Goal: Check status: Check status

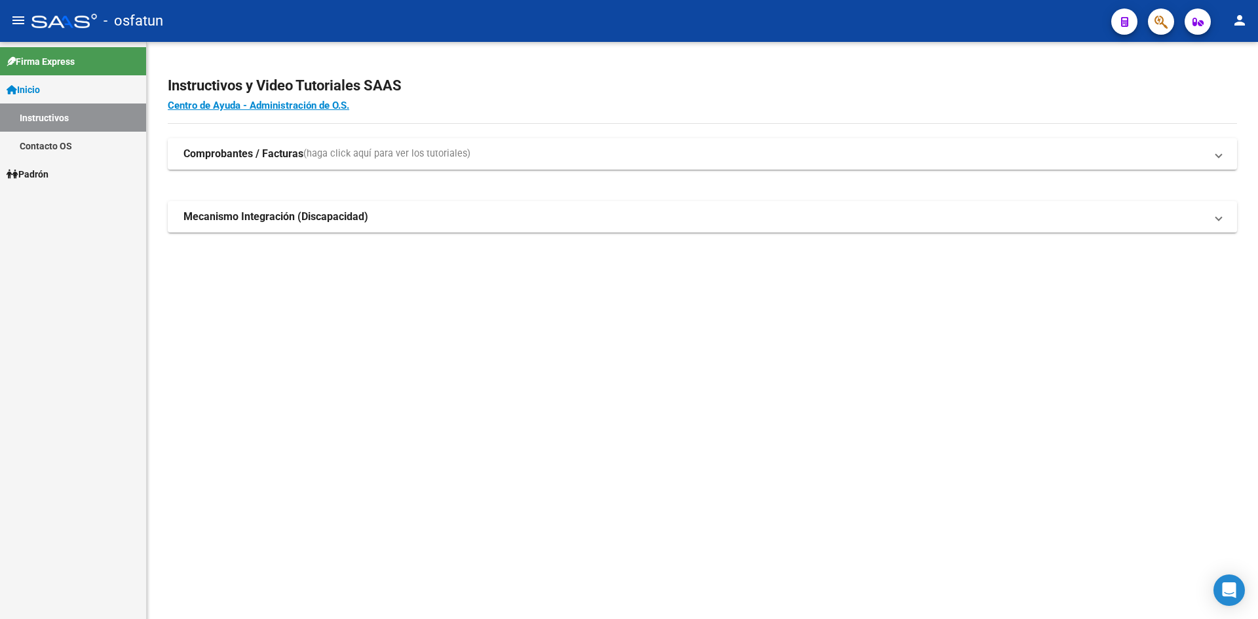
click at [24, 177] on span "Padrón" at bounding box center [28, 174] width 42 height 14
click at [67, 146] on link "Análisis Afiliado" at bounding box center [73, 146] width 146 height 28
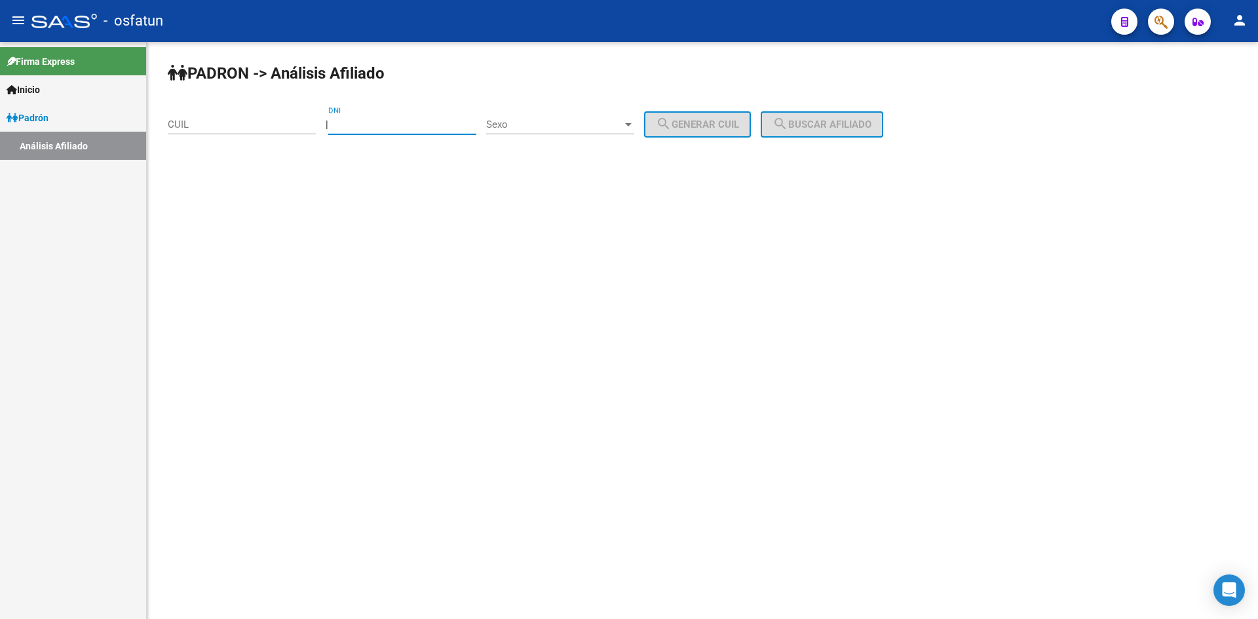
click at [393, 123] on input "DNI" at bounding box center [402, 125] width 148 height 12
paste input "31047699"
type input "31047699"
click at [544, 126] on span "Sexo" at bounding box center [554, 125] width 136 height 12
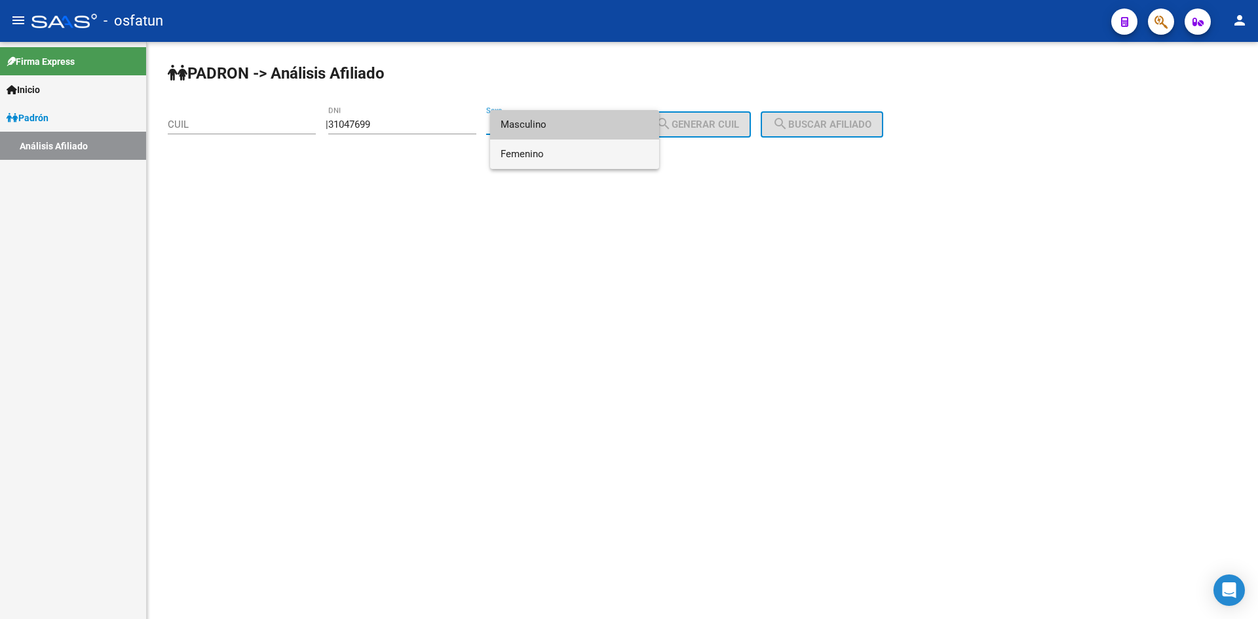
click at [546, 153] on span "Femenino" at bounding box center [575, 154] width 148 height 29
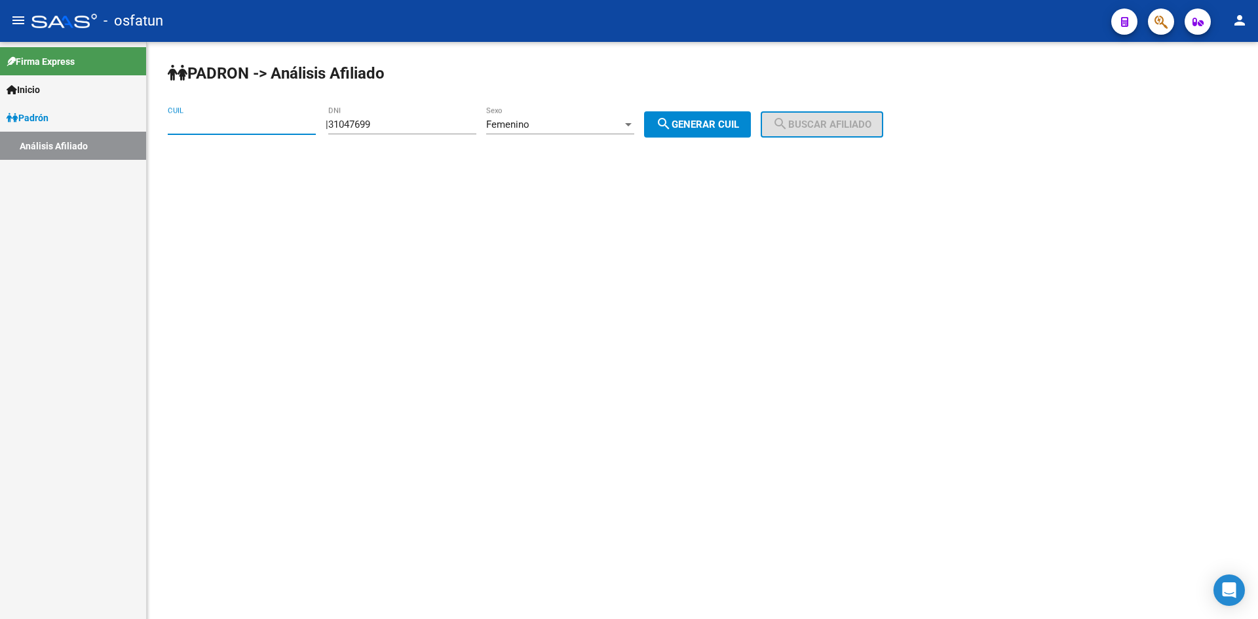
click at [208, 128] on input "CUIL" at bounding box center [242, 125] width 148 height 12
paste input "23-31047699-4"
type input "23-31047699-4"
click at [831, 121] on span "search Buscar afiliado" at bounding box center [822, 125] width 99 height 12
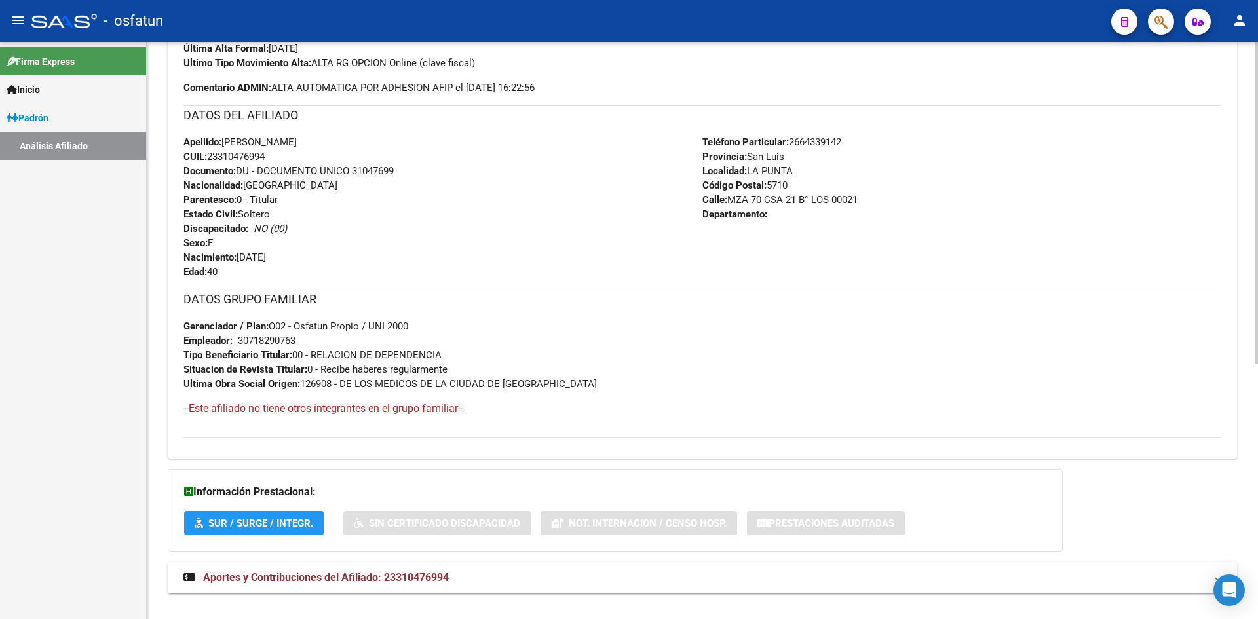
scroll to position [456, 0]
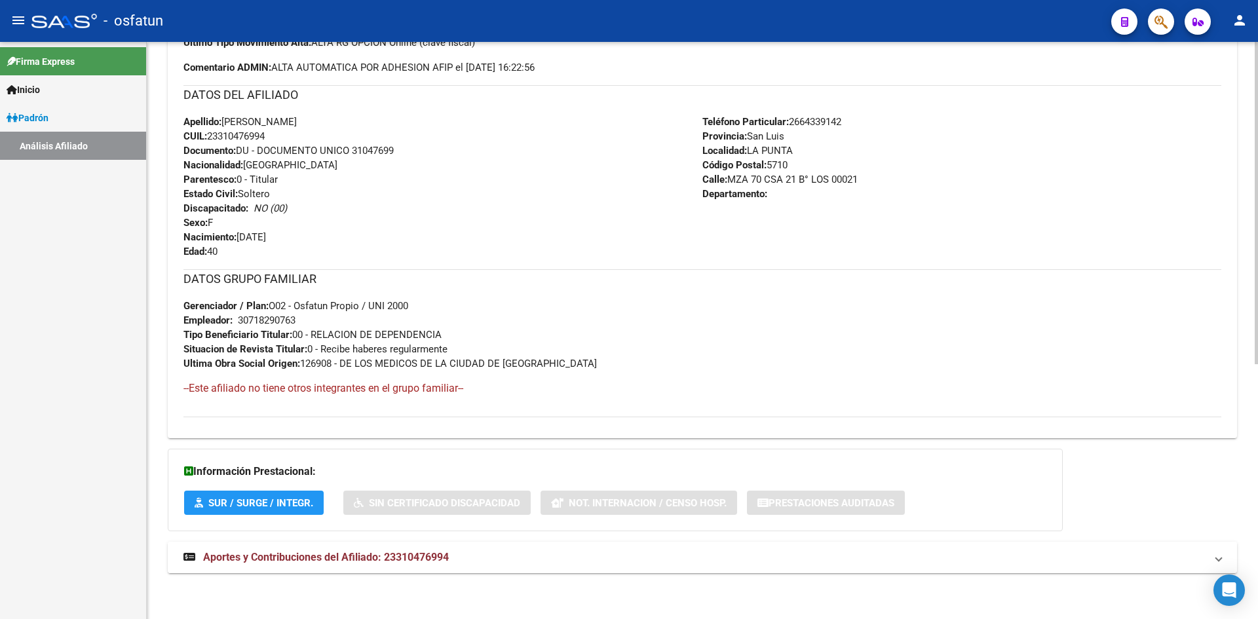
click at [371, 558] on span "Aportes y Contribuciones del Afiliado: 23310476994" at bounding box center [326, 557] width 246 height 12
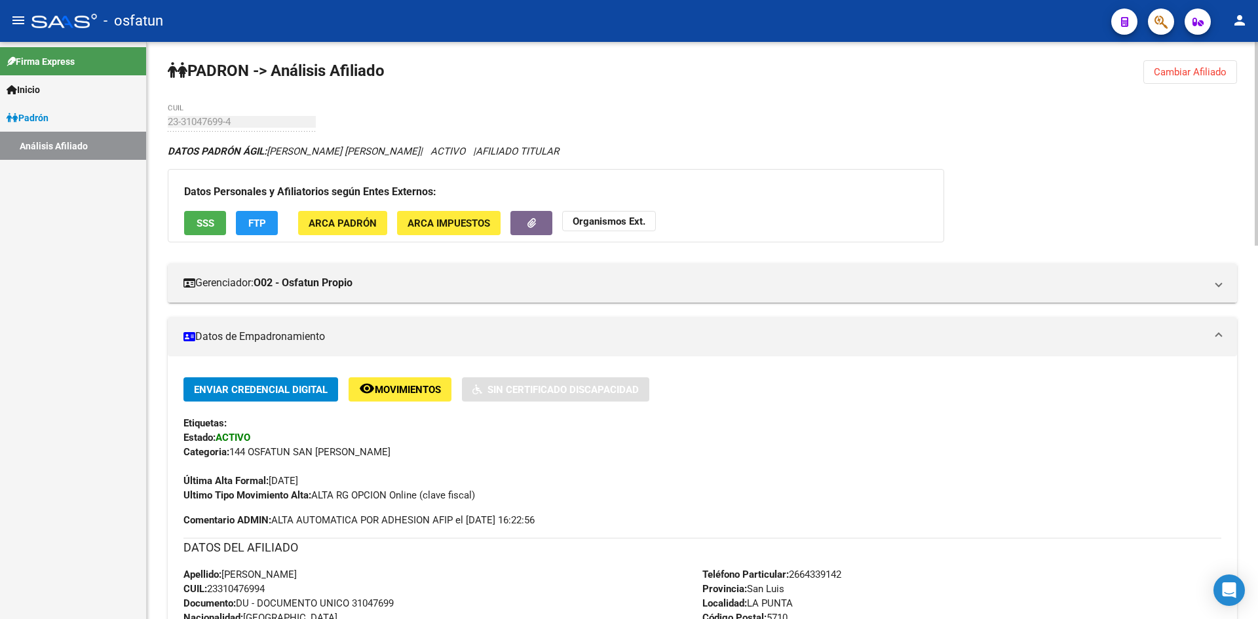
scroll to position [0, 0]
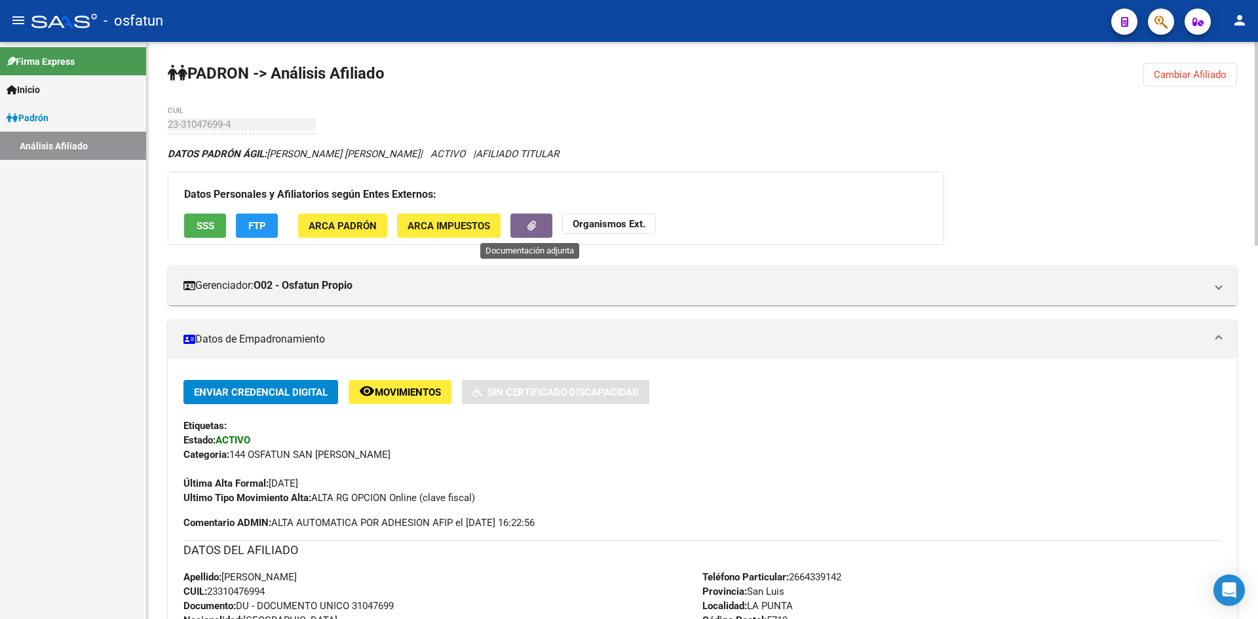
click at [528, 223] on icon "button" at bounding box center [532, 226] width 9 height 10
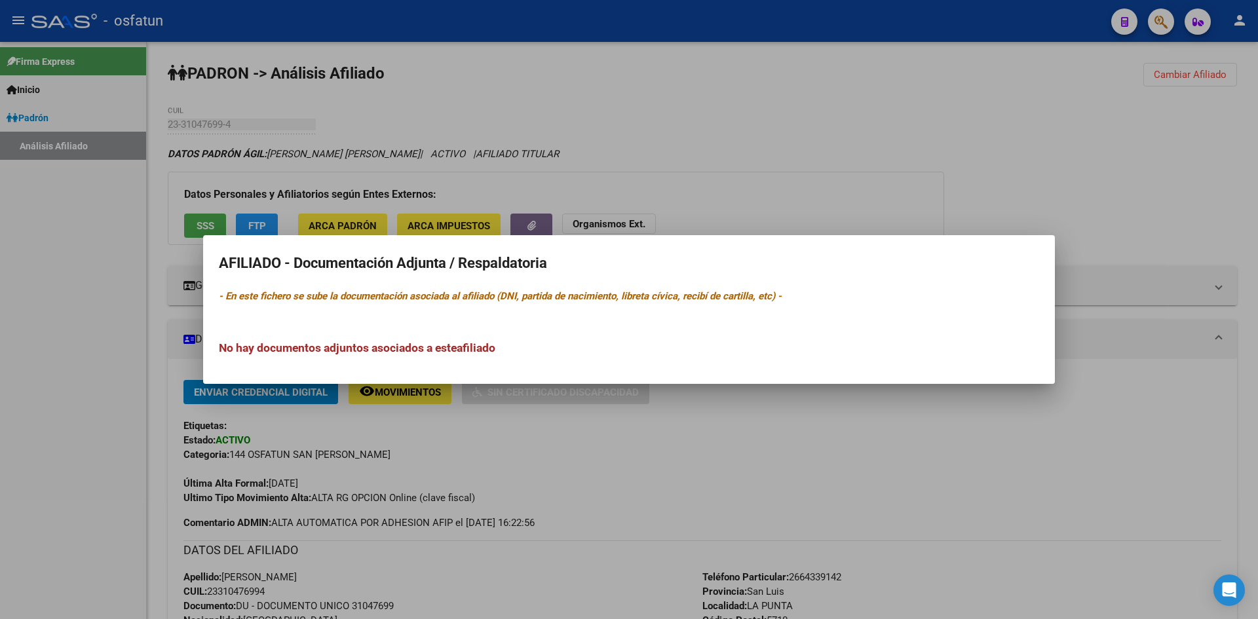
click at [608, 184] on div at bounding box center [629, 309] width 1258 height 619
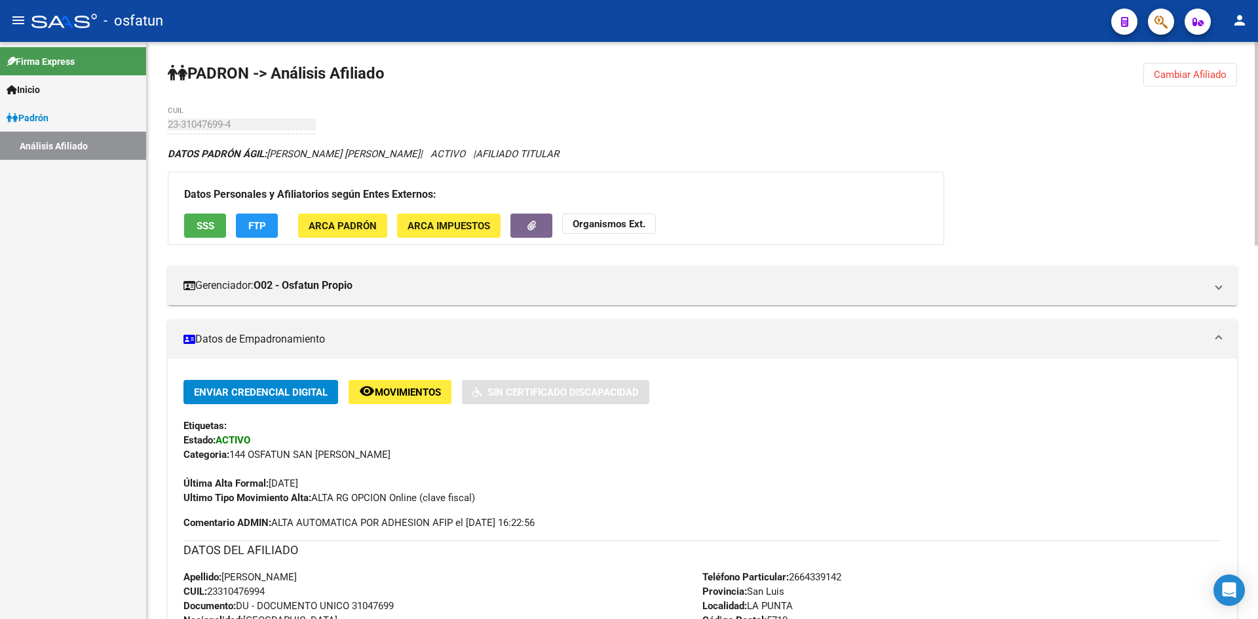
click at [629, 216] on button "Organismos Ext." at bounding box center [609, 224] width 94 height 20
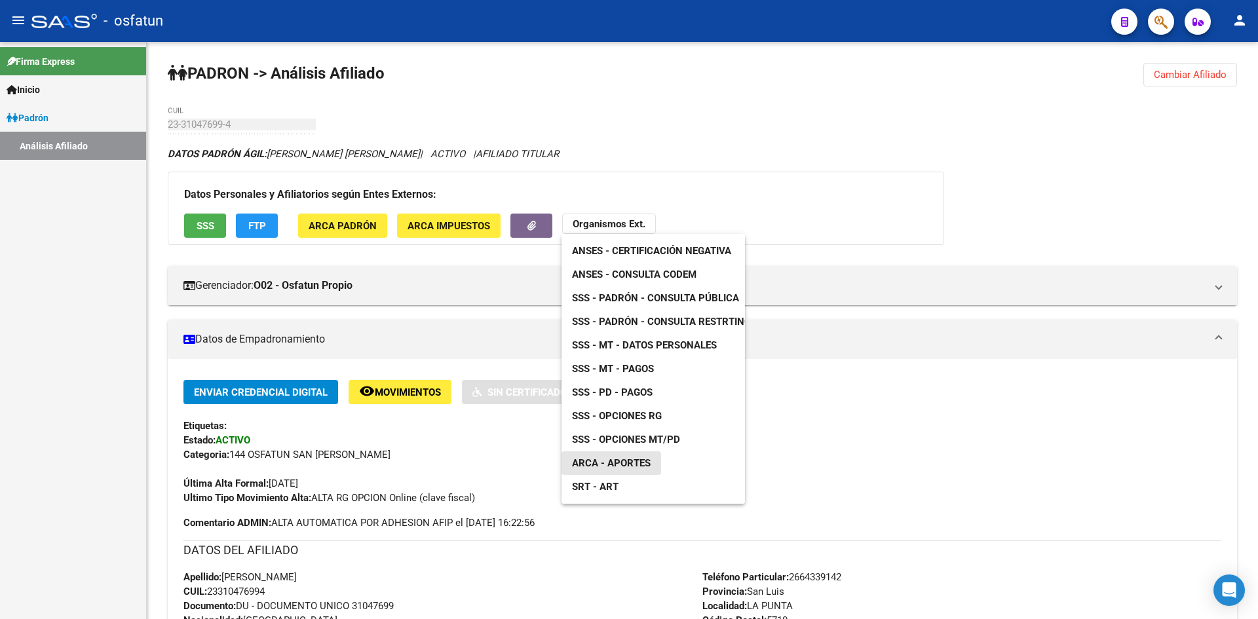
click at [660, 459] on link "ARCA - Aportes" at bounding box center [612, 464] width 100 height 24
